Goal: Task Accomplishment & Management: Use online tool/utility

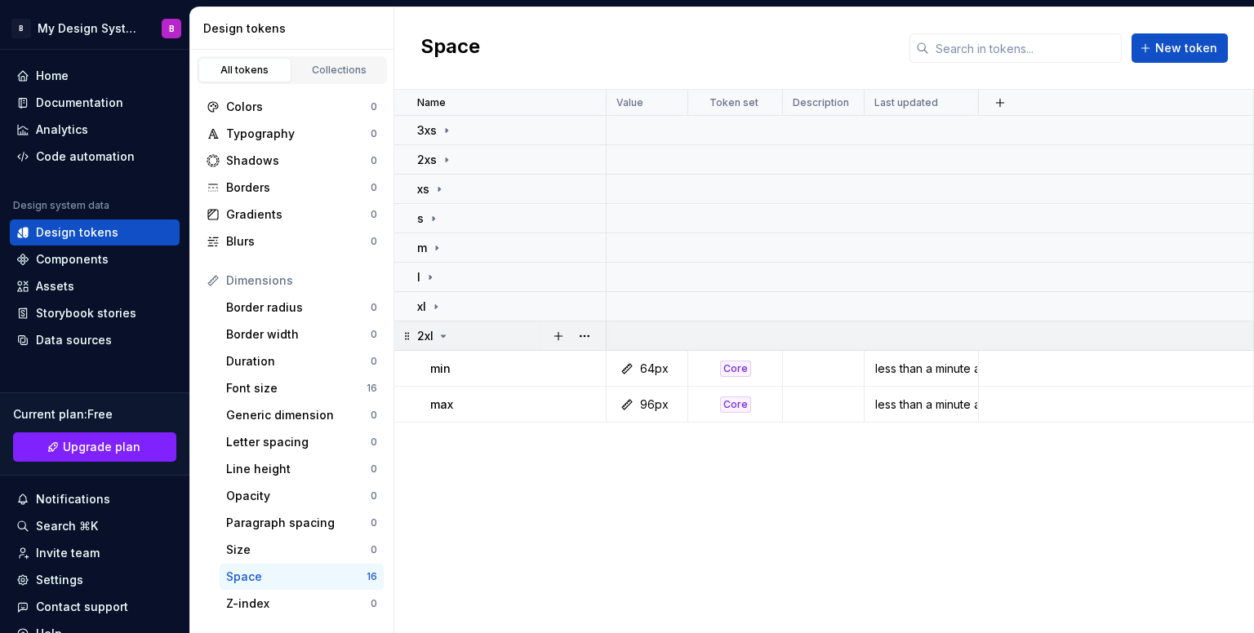
click at [451, 337] on div "2xl" at bounding box center [511, 336] width 188 height 16
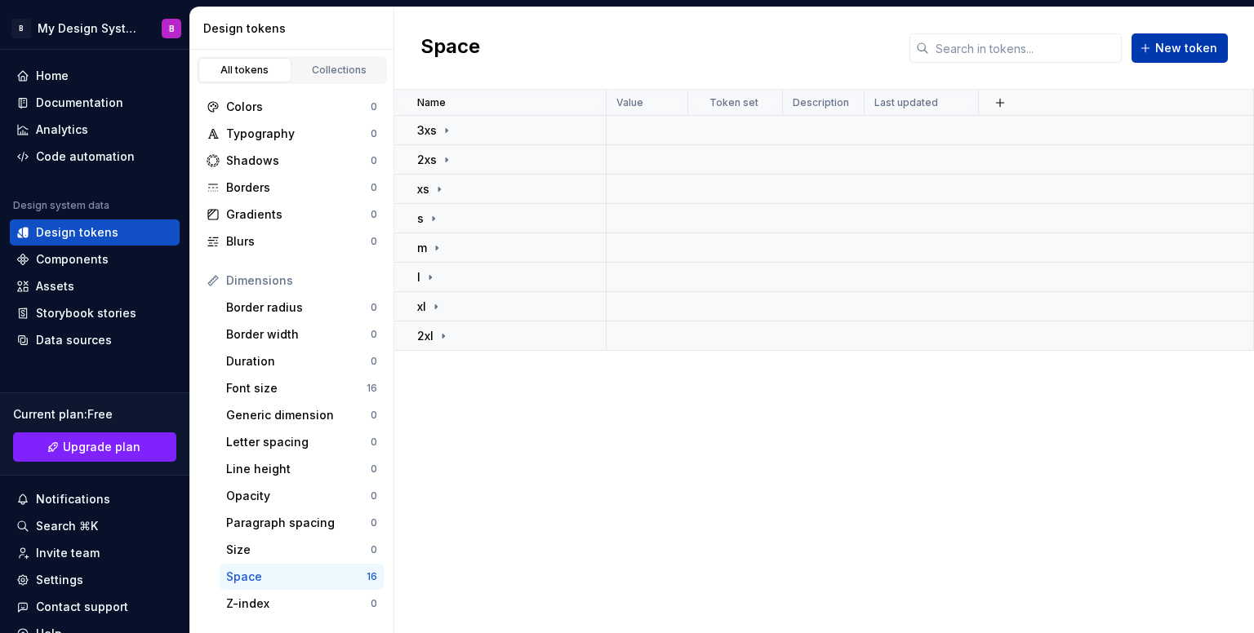
click at [1198, 46] on span "New token" at bounding box center [1186, 48] width 62 height 16
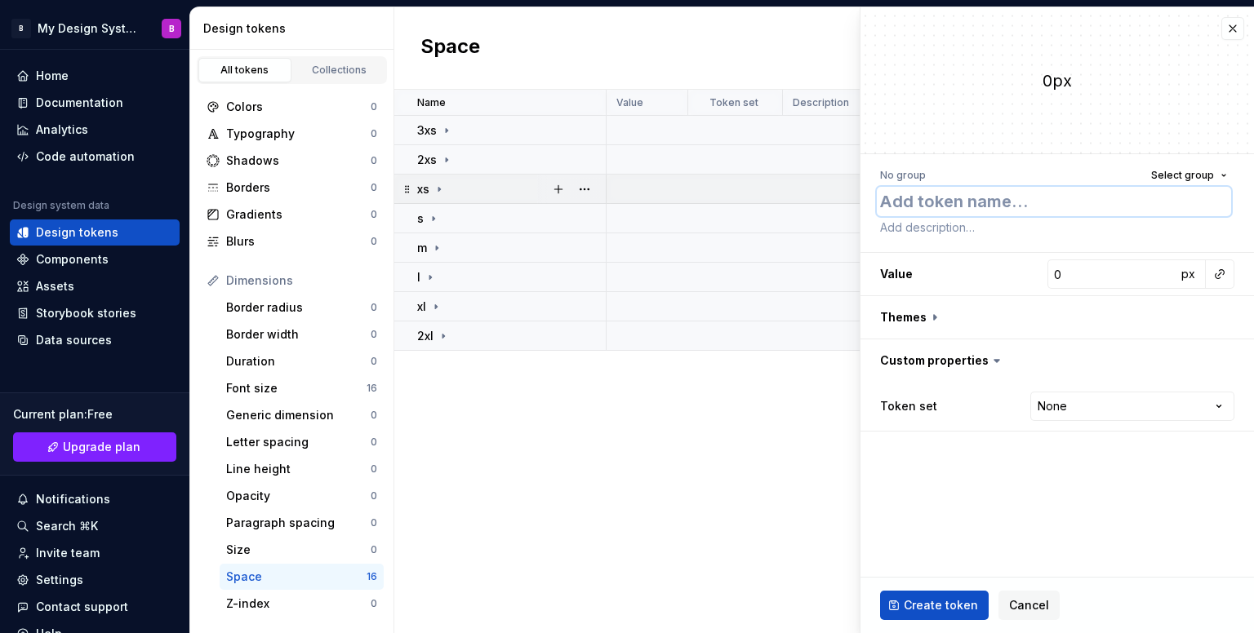
type textarea "*"
type textarea "m"
type textarea "*"
type textarea "mi"
type textarea "*"
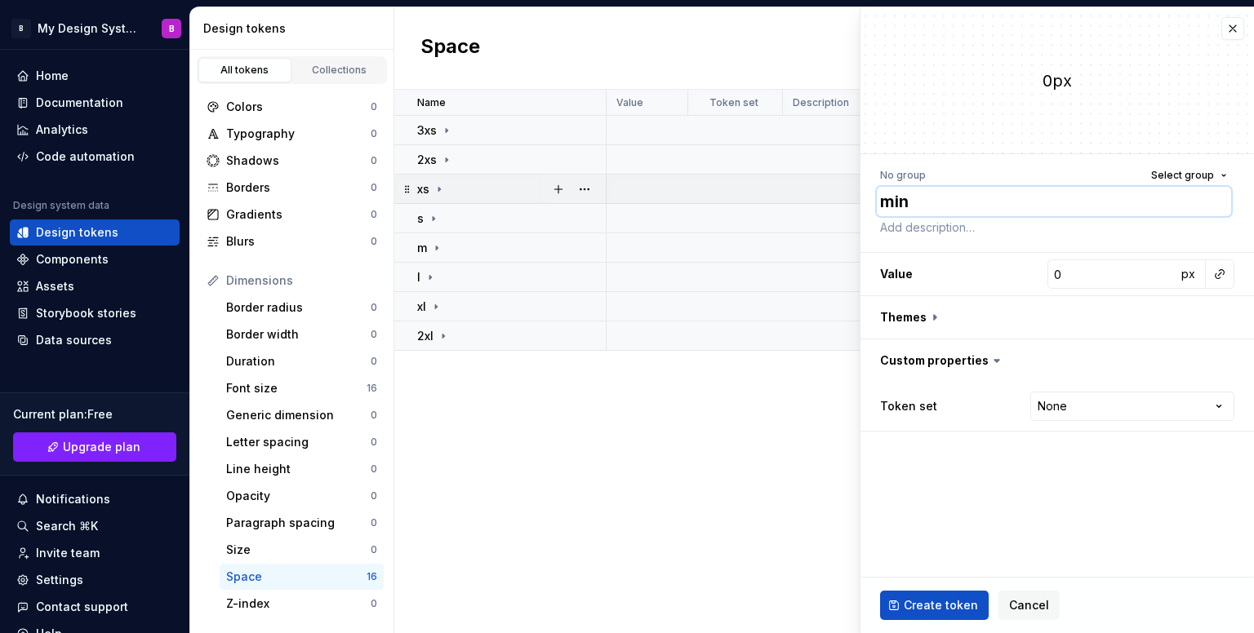
type textarea "min"
type textarea "*"
type input "9"
type textarea "*"
type input "96"
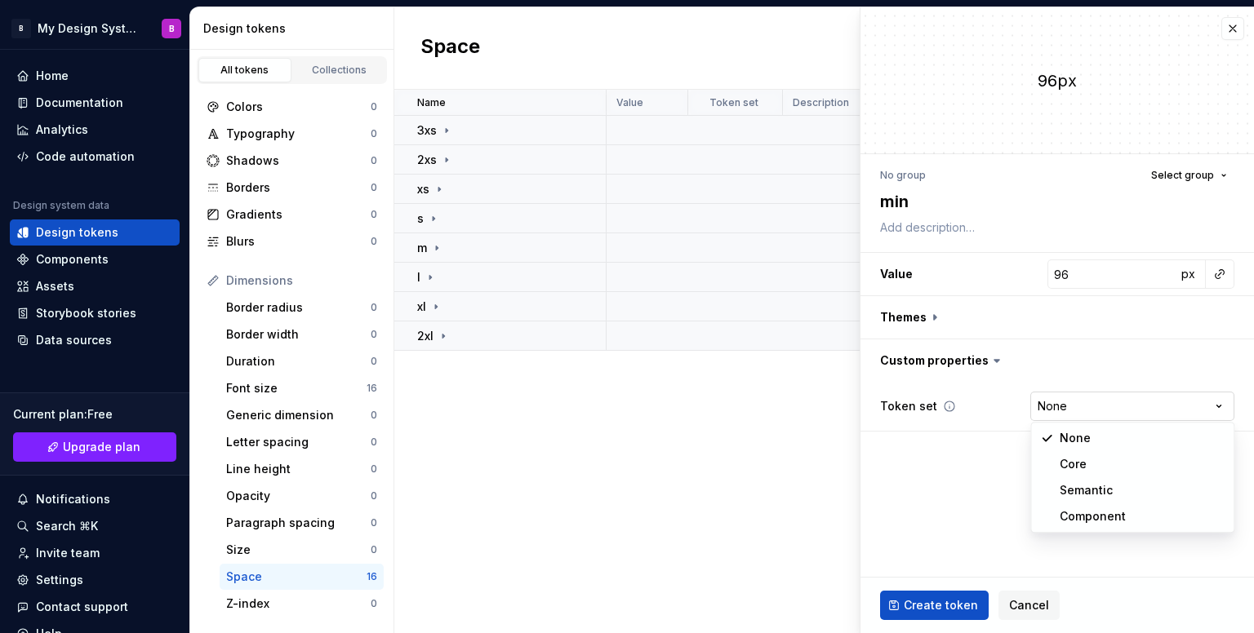
click at [1086, 398] on html "B My Design System B Home Documentation Analytics Code automation Design system…" at bounding box center [627, 316] width 1254 height 633
select select "**********"
type textarea "*"
click at [1200, 177] on span "Select group" at bounding box center [1182, 175] width 63 height 13
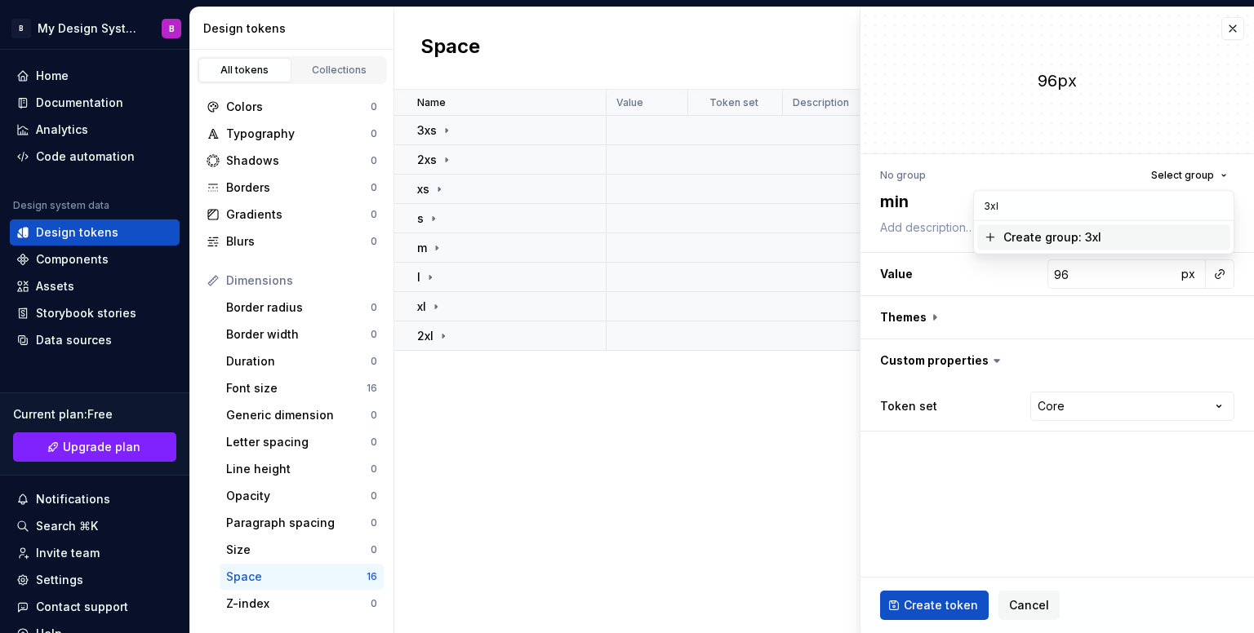
type input "3xl"
click at [1077, 233] on div "Create group: 3xl" at bounding box center [1052, 237] width 98 height 16
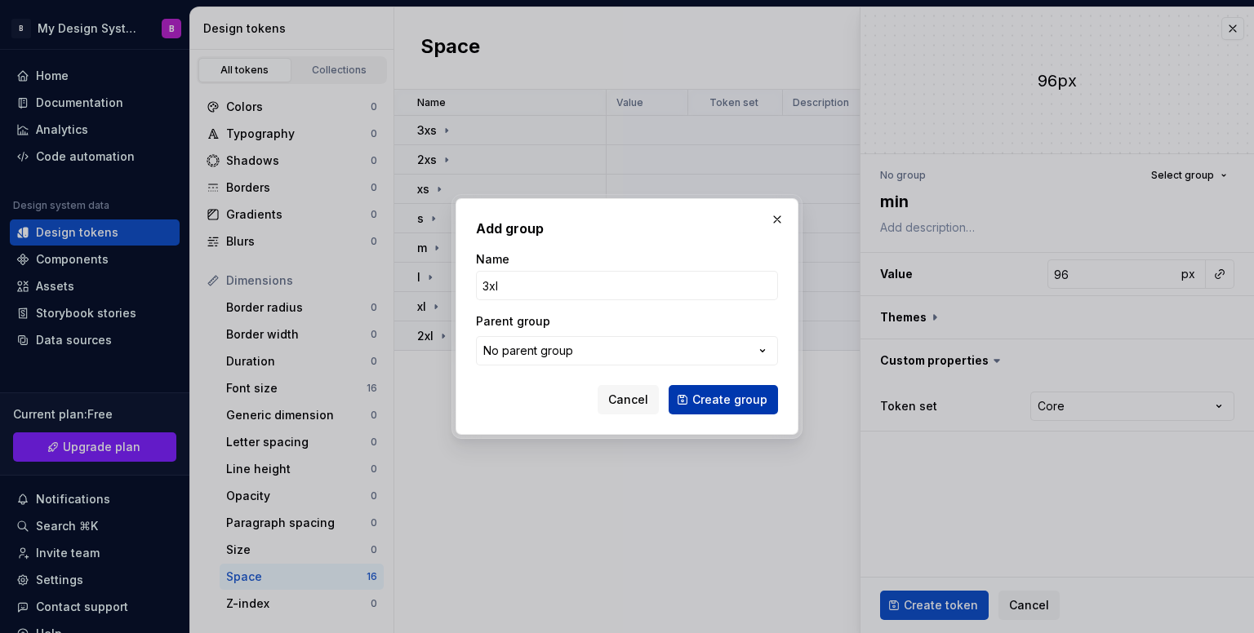
click at [692, 395] on button "Create group" at bounding box center [722, 399] width 109 height 29
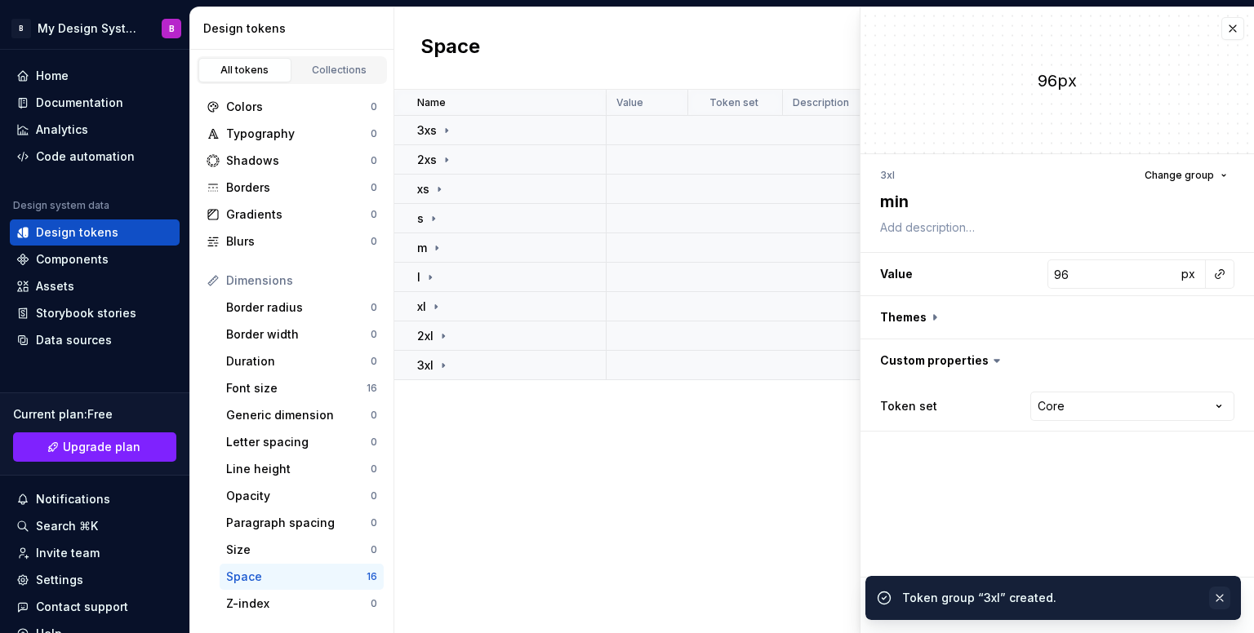
click at [1221, 597] on button "button" at bounding box center [1219, 598] width 21 height 23
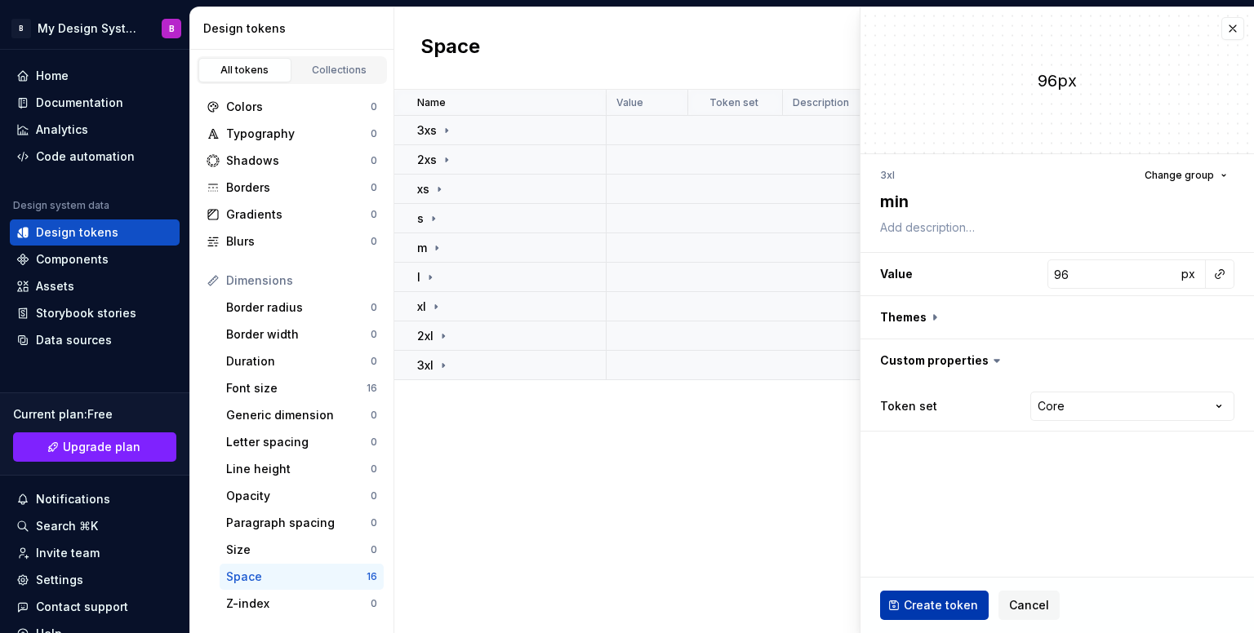
click at [924, 618] on button "Create token" at bounding box center [934, 605] width 109 height 29
type textarea "*"
type input "0"
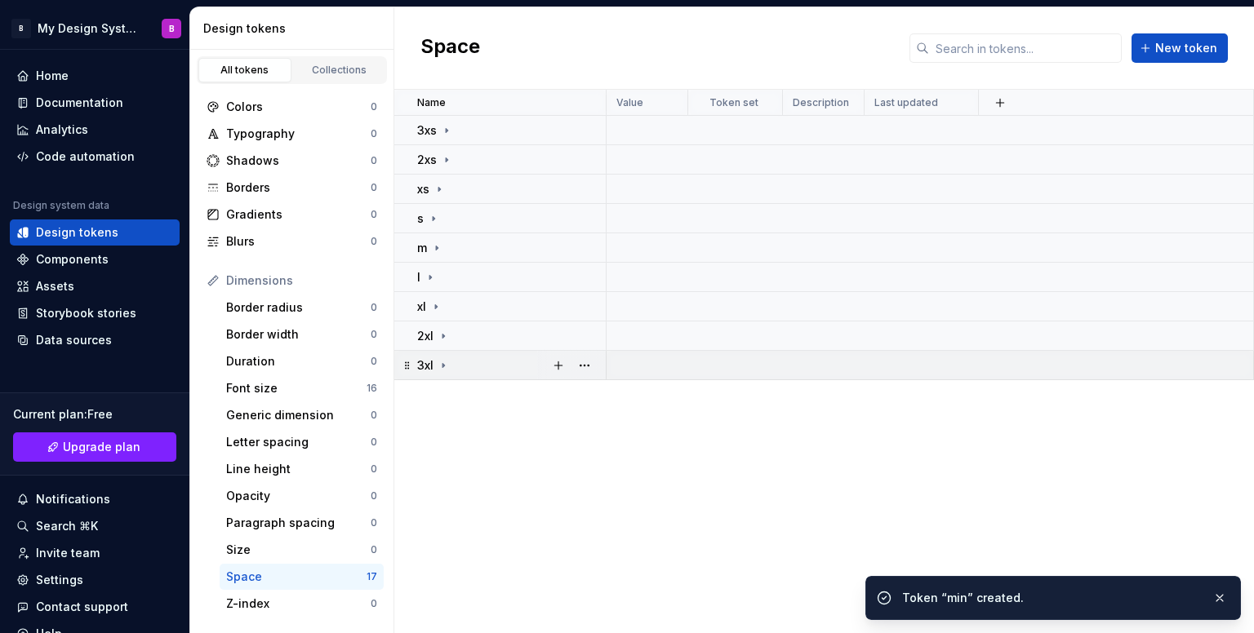
click at [444, 367] on icon at bounding box center [443, 365] width 13 height 13
click at [561, 362] on button "button" at bounding box center [558, 365] width 23 height 23
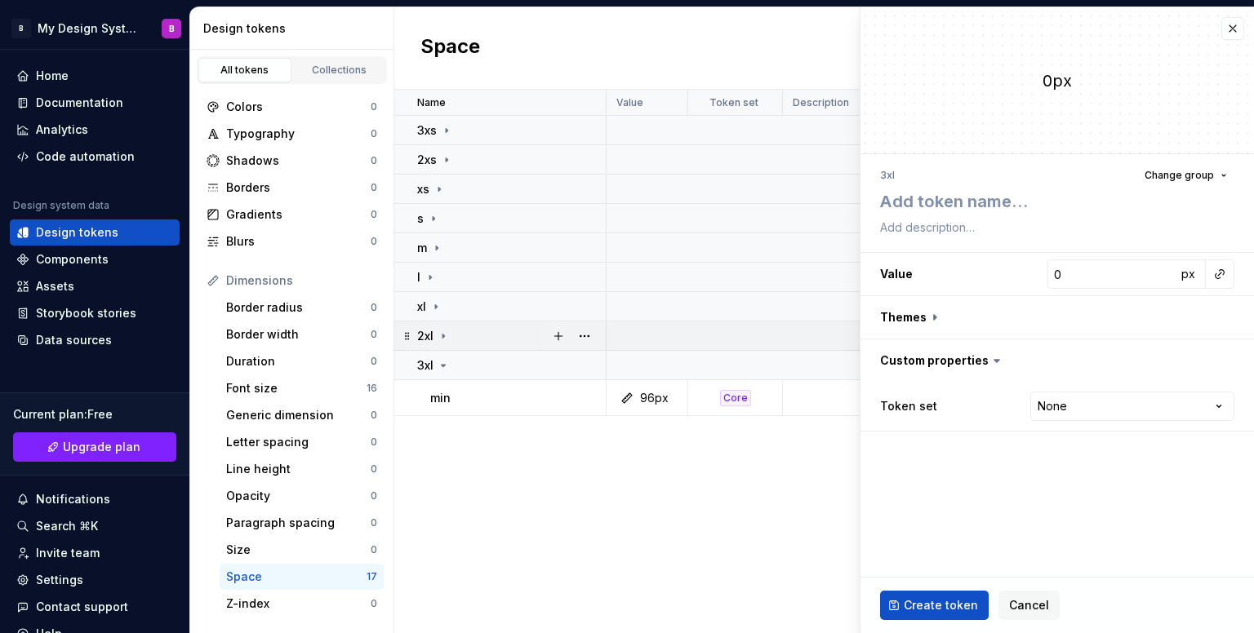
type textarea "*"
type textarea "m"
type textarea "*"
type textarea "ma"
type textarea "*"
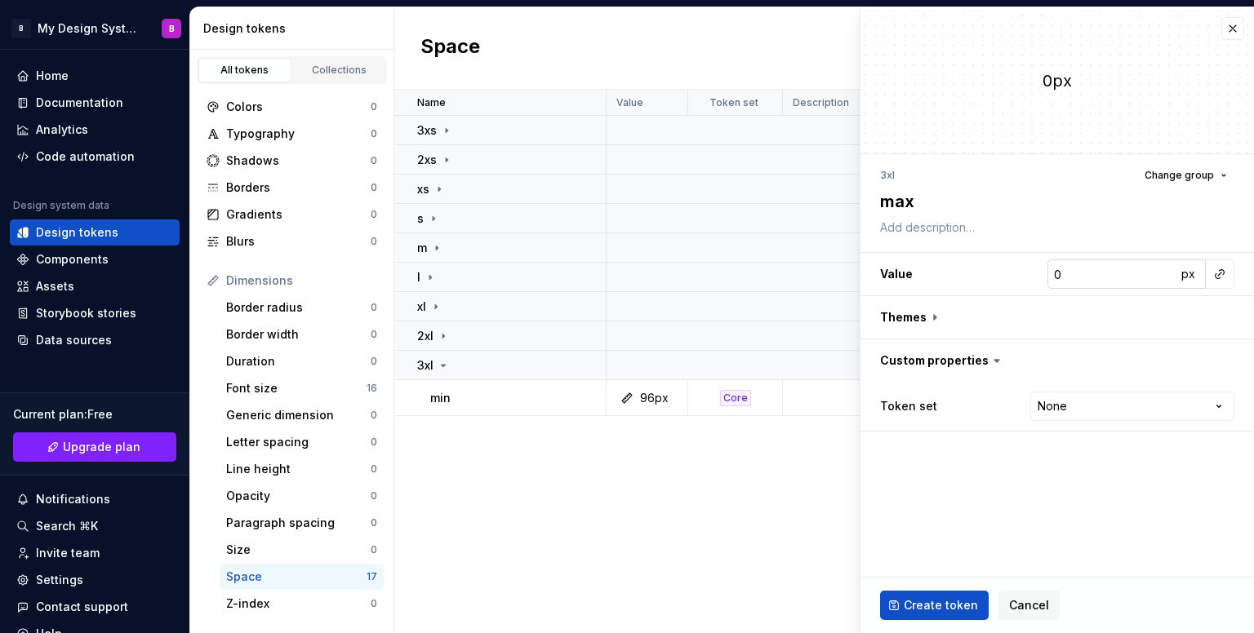
type textarea "max"
click at [1135, 273] on input "0" at bounding box center [1111, 274] width 129 height 29
type textarea "*"
type input "1"
type textarea "*"
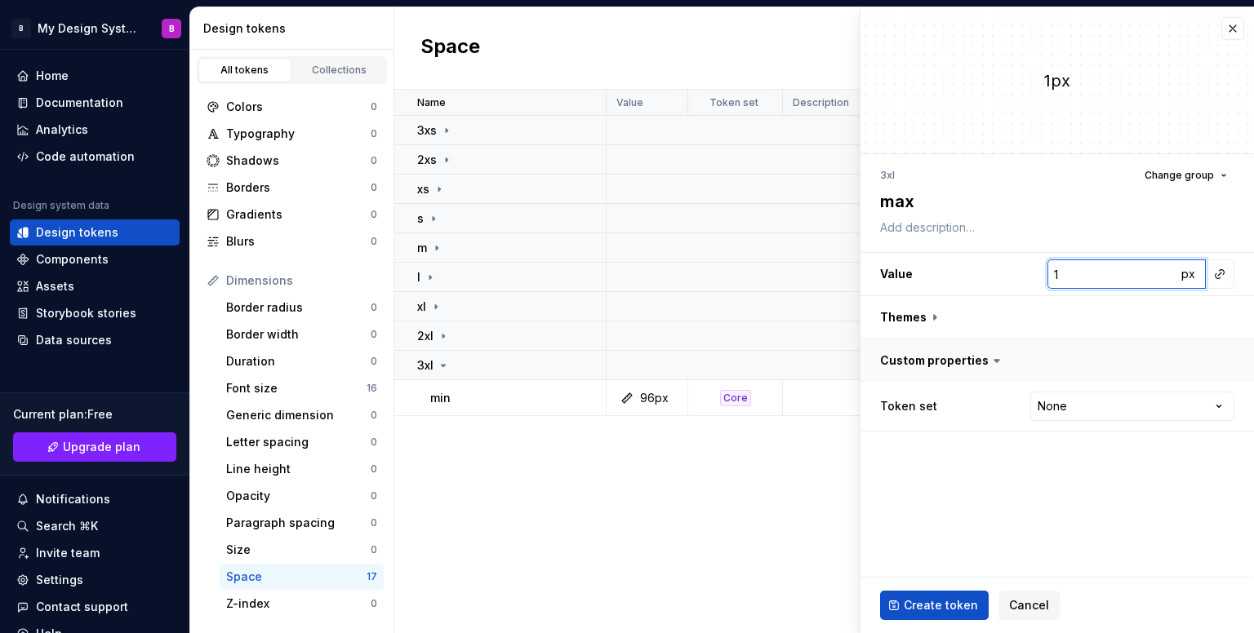
type input "15"
type textarea "*"
type input "1"
type textarea "*"
type input "14"
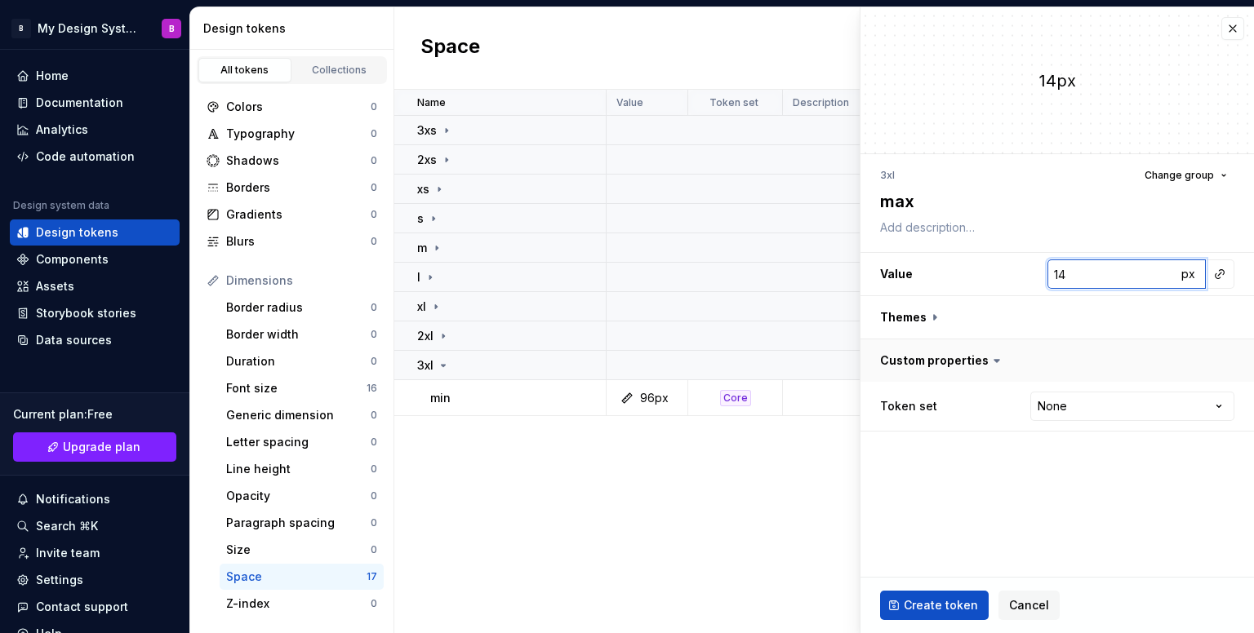
type textarea "*"
type input "144"
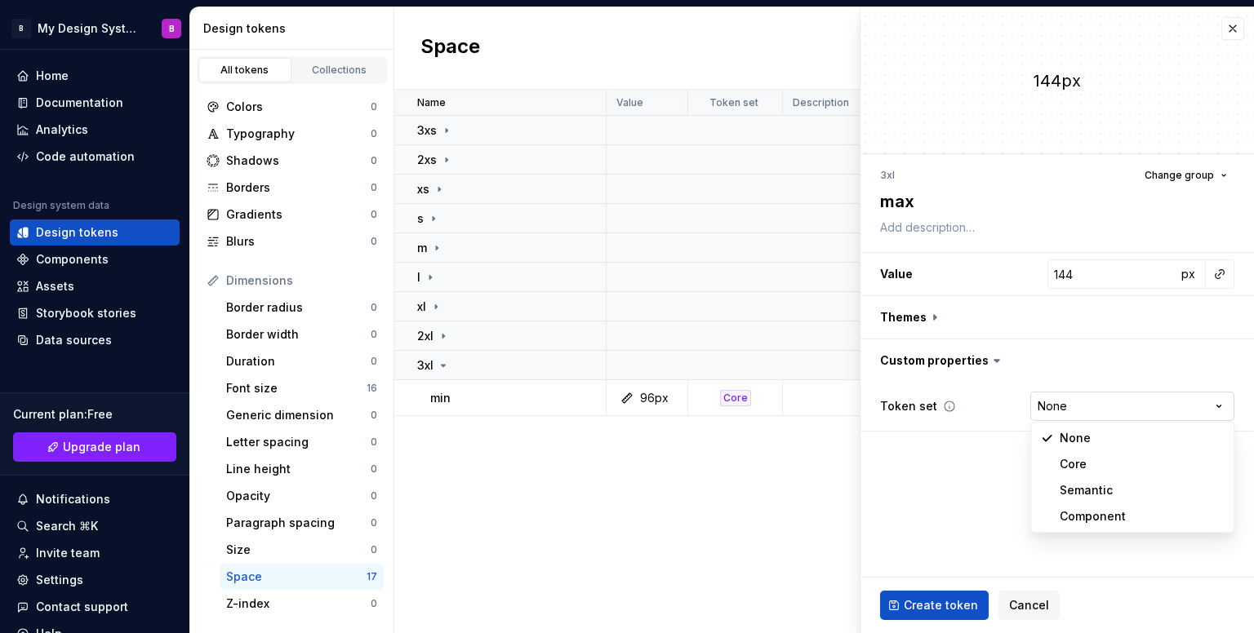
click at [1113, 405] on html "B My Design System B Home Documentation Analytics Code automation Design system…" at bounding box center [627, 316] width 1254 height 633
select select "**********"
click at [937, 597] on span "Create token" at bounding box center [941, 605] width 74 height 16
type textarea "*"
type input "0"
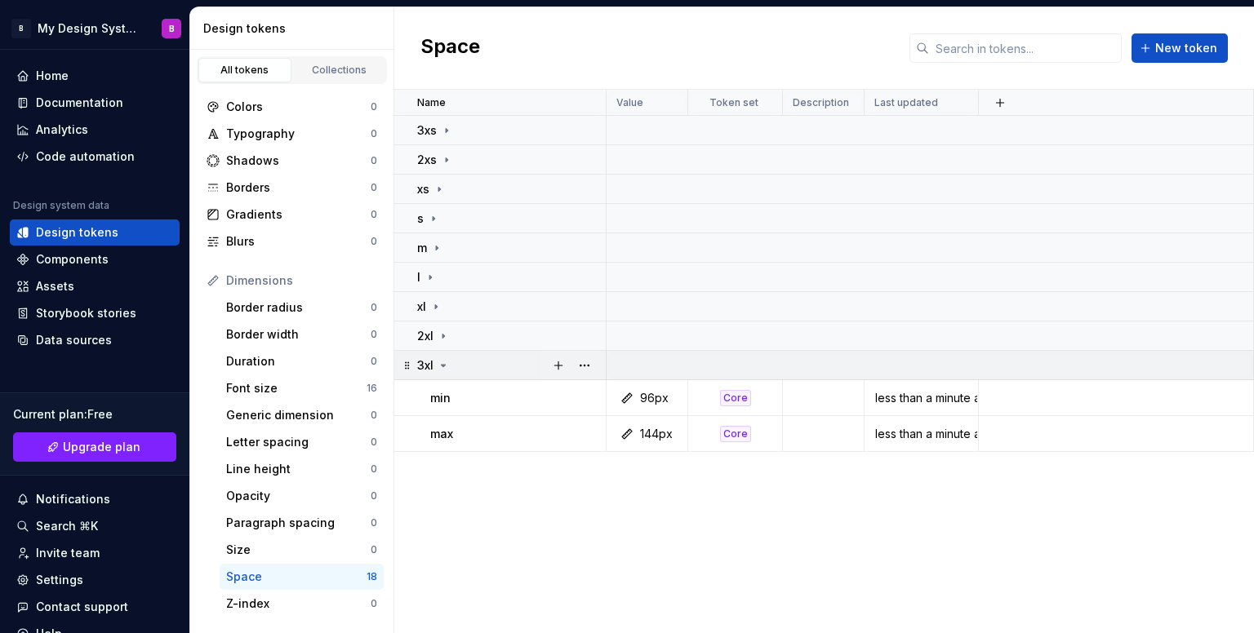
click at [437, 353] on td "3xl" at bounding box center [500, 365] width 212 height 29
click at [440, 366] on icon at bounding box center [443, 365] width 13 height 13
click at [444, 345] on td "2xl" at bounding box center [500, 336] width 212 height 29
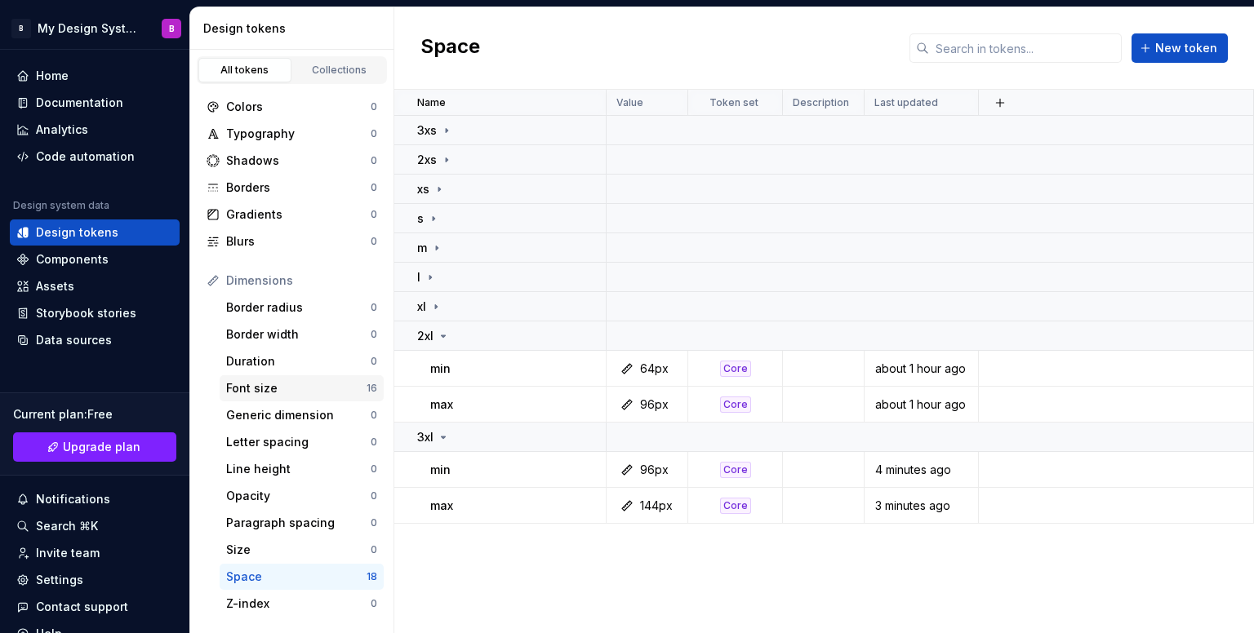
click at [274, 396] on div "Font size" at bounding box center [296, 388] width 140 height 16
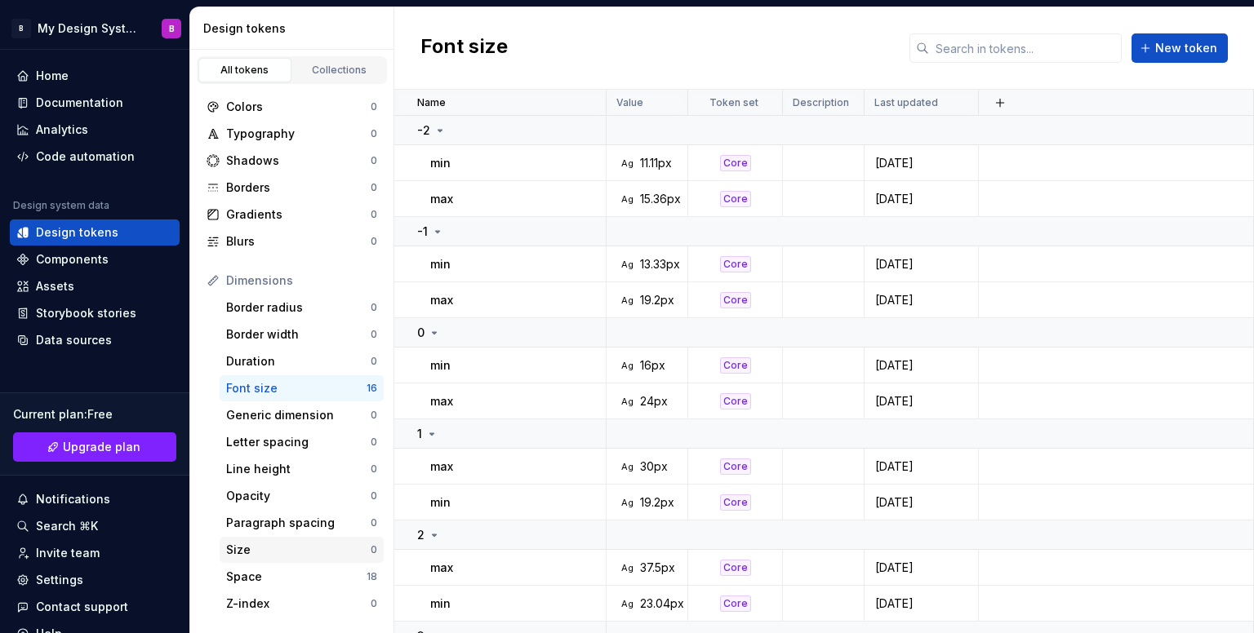
click at [277, 552] on div "Size" at bounding box center [298, 550] width 144 height 16
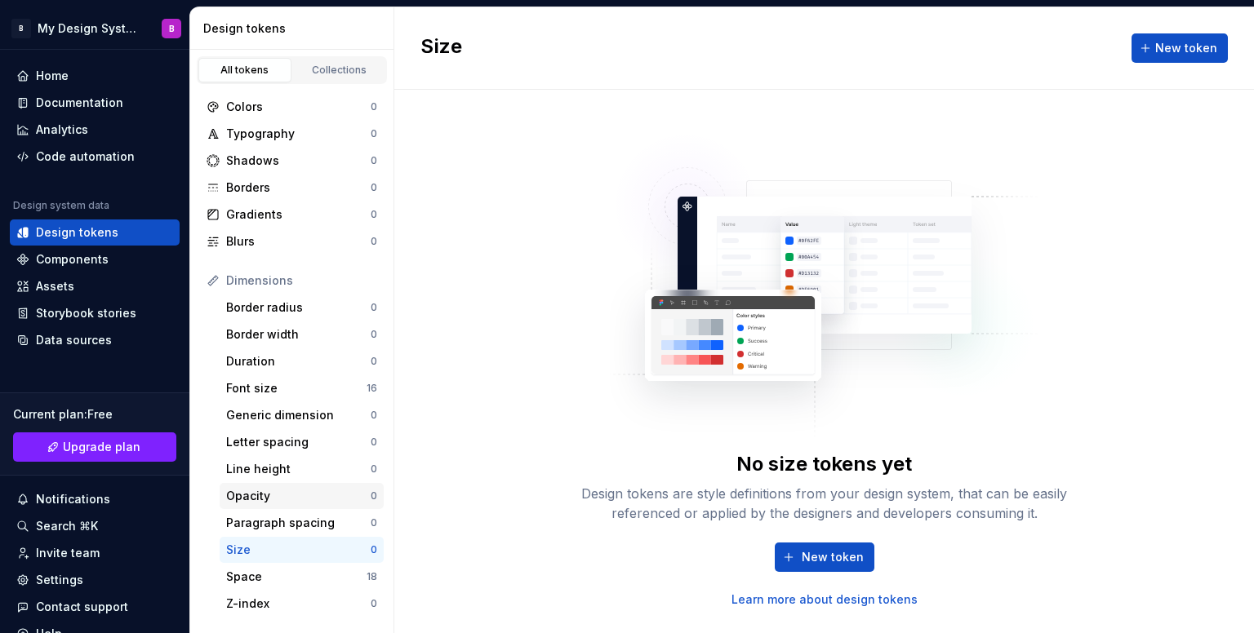
drag, startPoint x: 311, startPoint y: 577, endPoint x: 349, endPoint y: 506, distance: 80.3
click at [310, 577] on div "Space" at bounding box center [296, 577] width 140 height 16
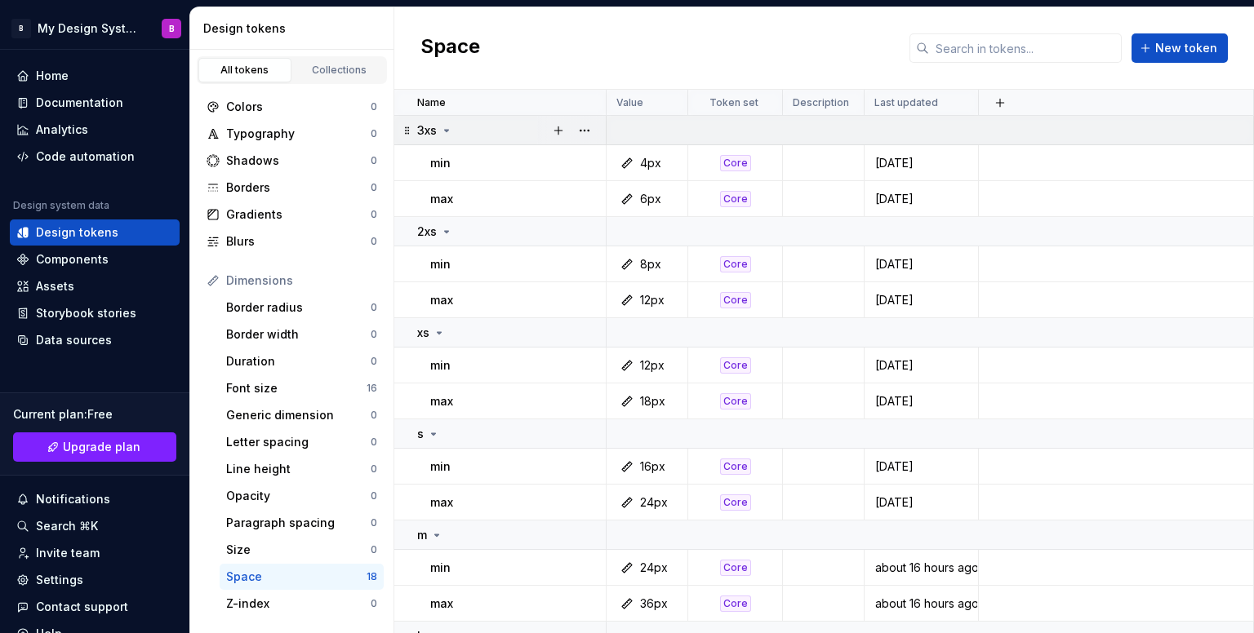
click at [446, 132] on icon at bounding box center [446, 130] width 13 height 13
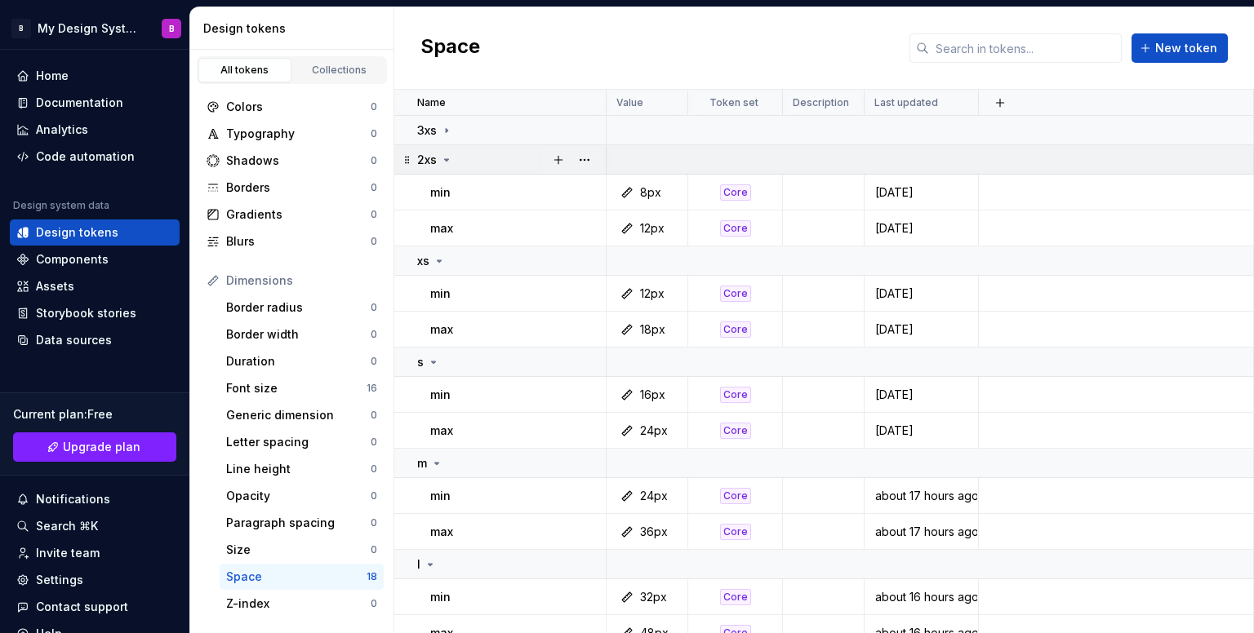
click at [443, 156] on icon at bounding box center [446, 159] width 13 height 13
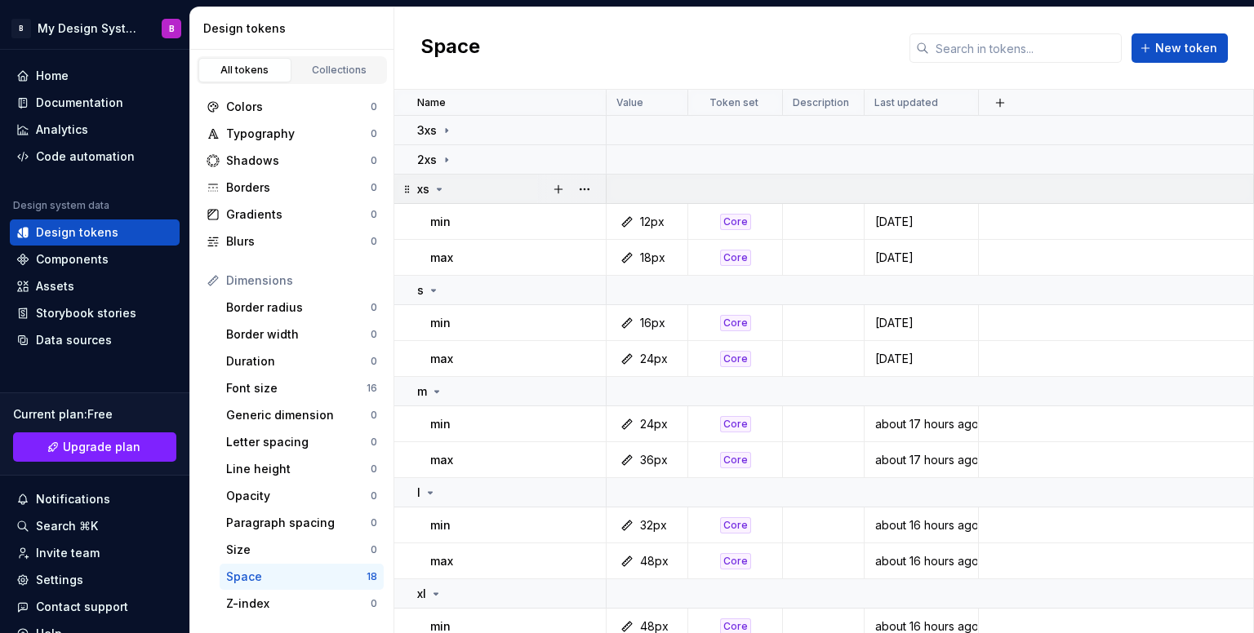
click at [443, 183] on icon at bounding box center [439, 189] width 13 height 13
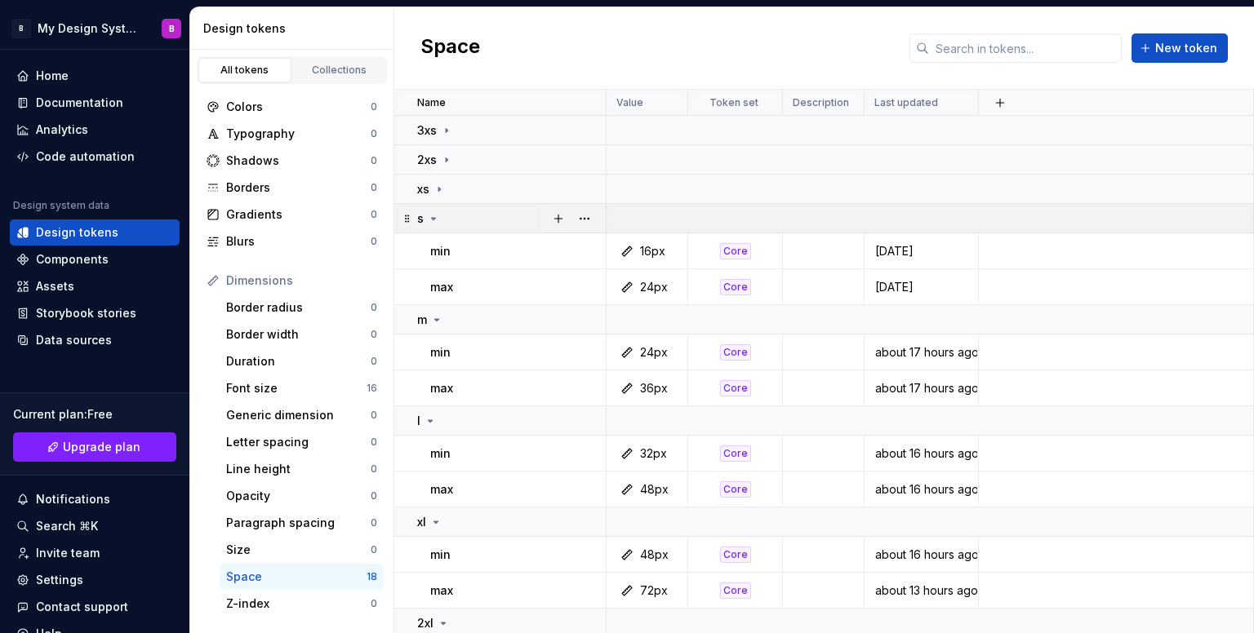
click at [424, 222] on div "s" at bounding box center [428, 219] width 23 height 16
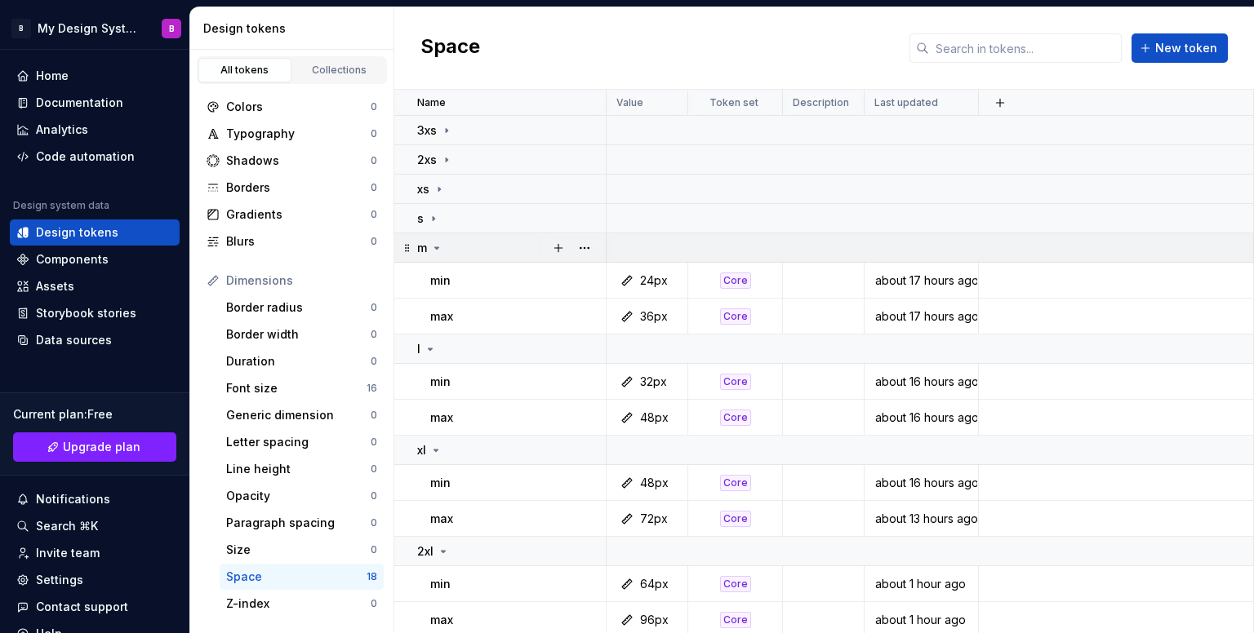
click at [442, 246] on div "m" at bounding box center [430, 248] width 26 height 16
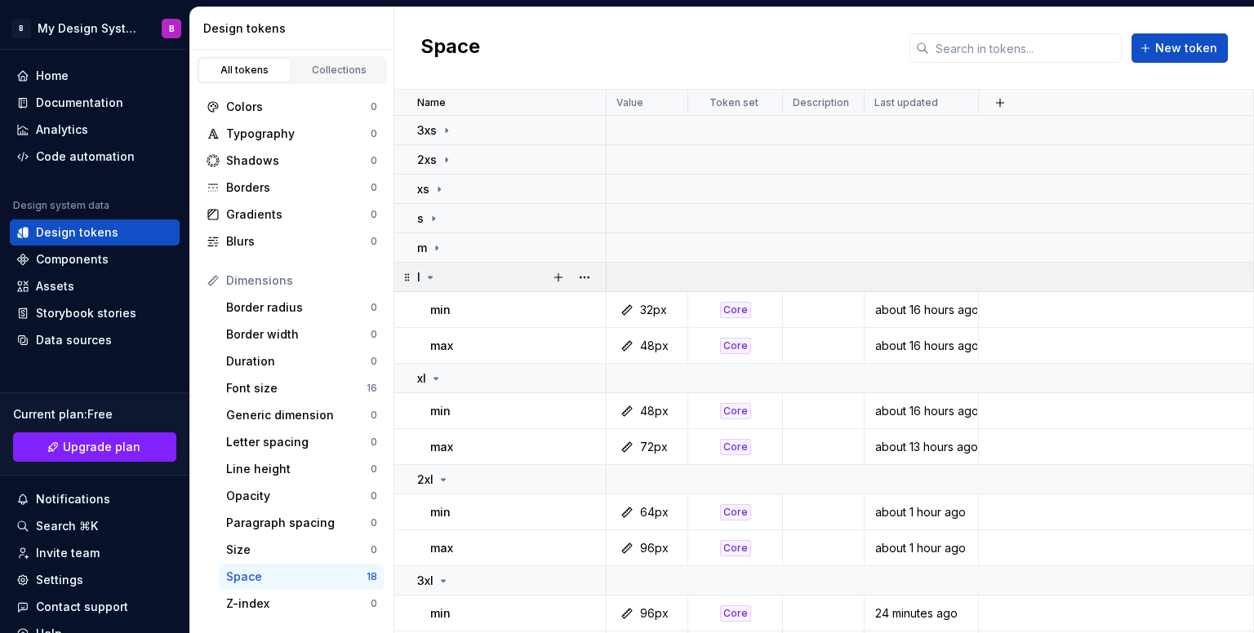
click at [440, 282] on div "l" at bounding box center [511, 277] width 188 height 16
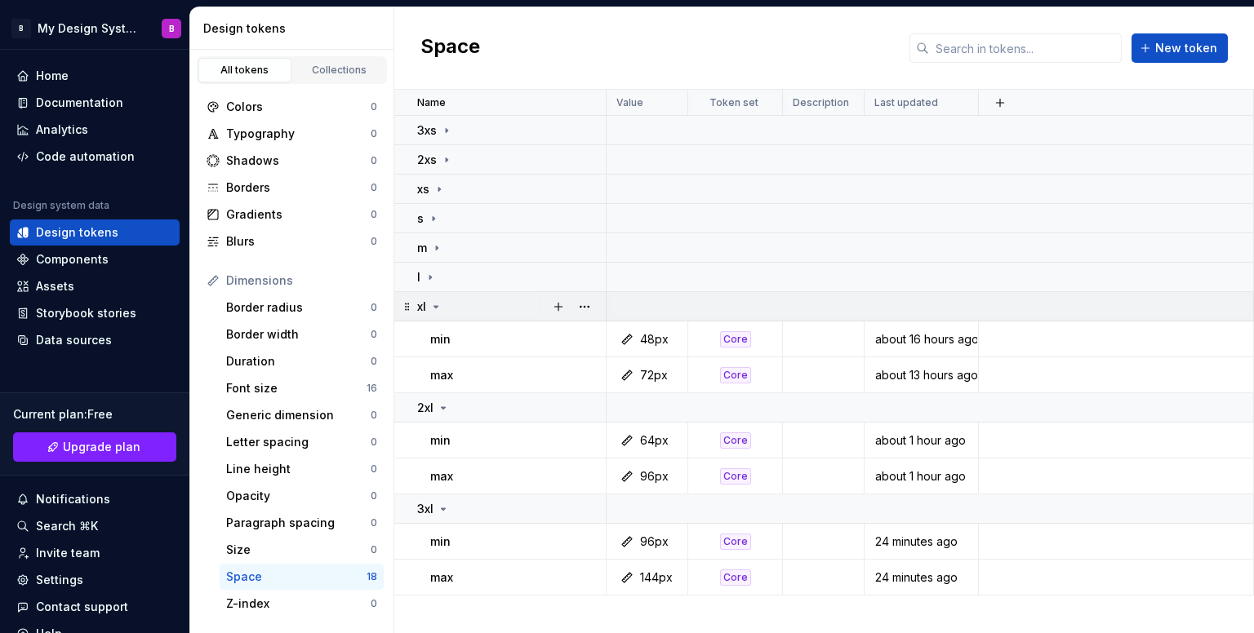
click at [436, 301] on icon at bounding box center [435, 306] width 13 height 13
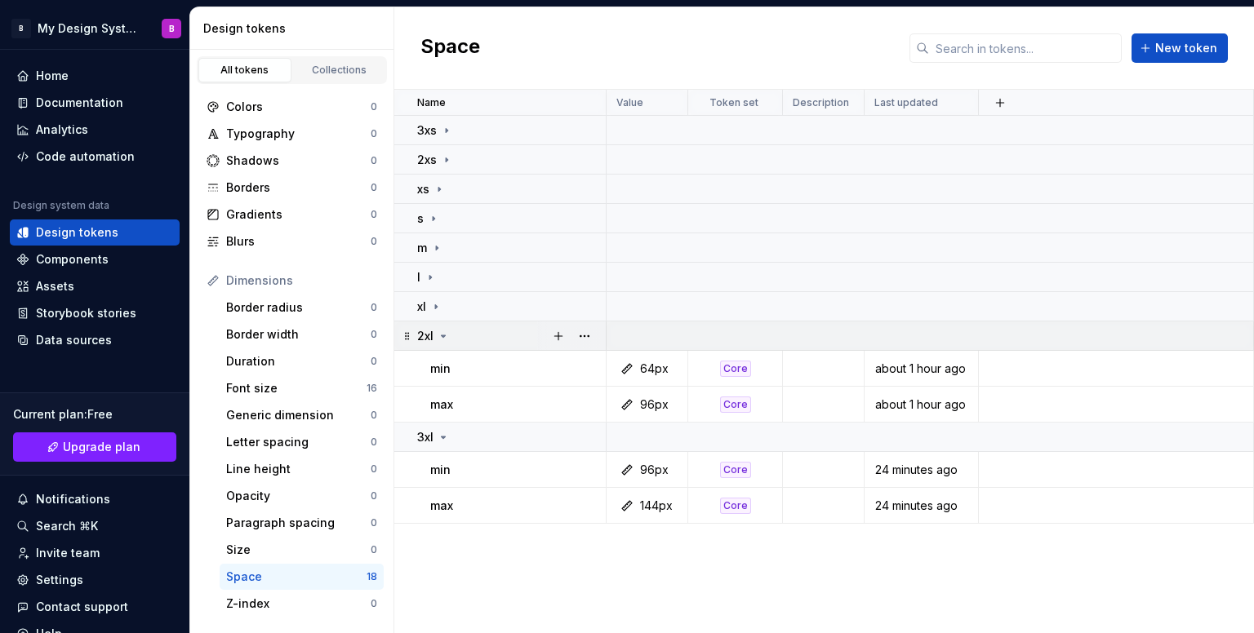
click at [437, 342] on div "2xl" at bounding box center [433, 336] width 33 height 16
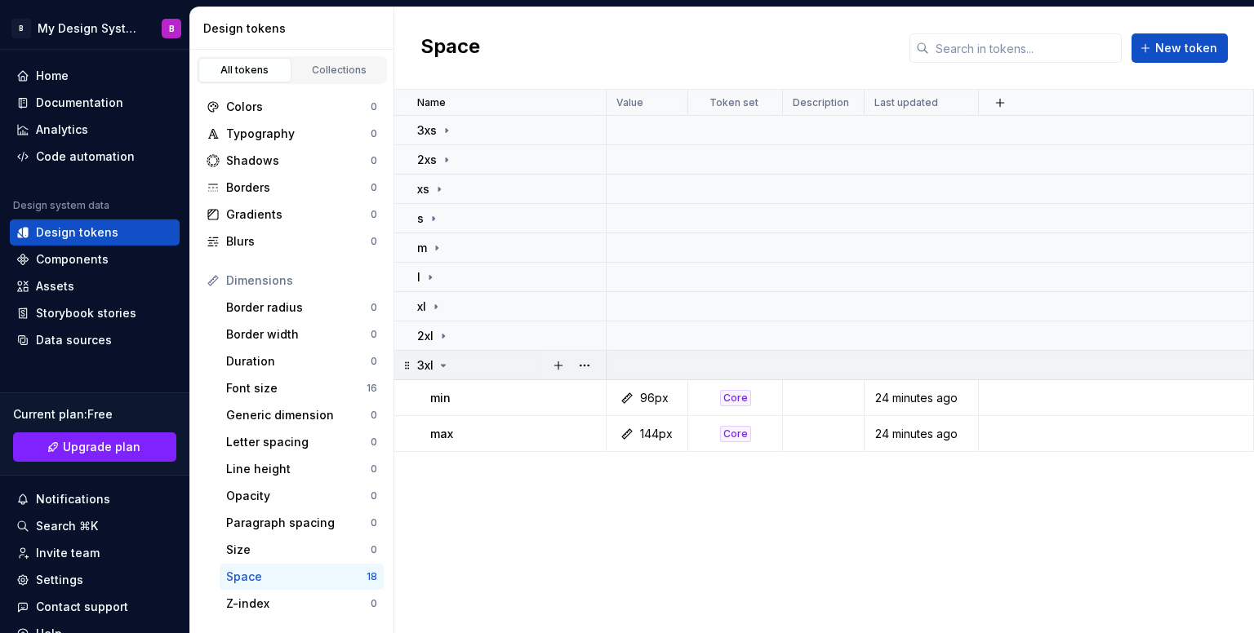
click at [437, 375] on td "3xl" at bounding box center [500, 365] width 212 height 29
click at [527, 442] on div "Name Value Token set Description Last updated 3xs 2xs xs s m l xl 2xl 3xl" at bounding box center [823, 362] width 859 height 544
click at [571, 633] on html "B My Design System B Home Documentation Analytics Code automation Design system…" at bounding box center [627, 316] width 1254 height 633
click at [495, 476] on div "Name Value Token set Description Last updated 3xs 2xs xs s m l xl 2xl 3xl" at bounding box center [823, 362] width 859 height 544
